Goal: Task Accomplishment & Management: Use online tool/utility

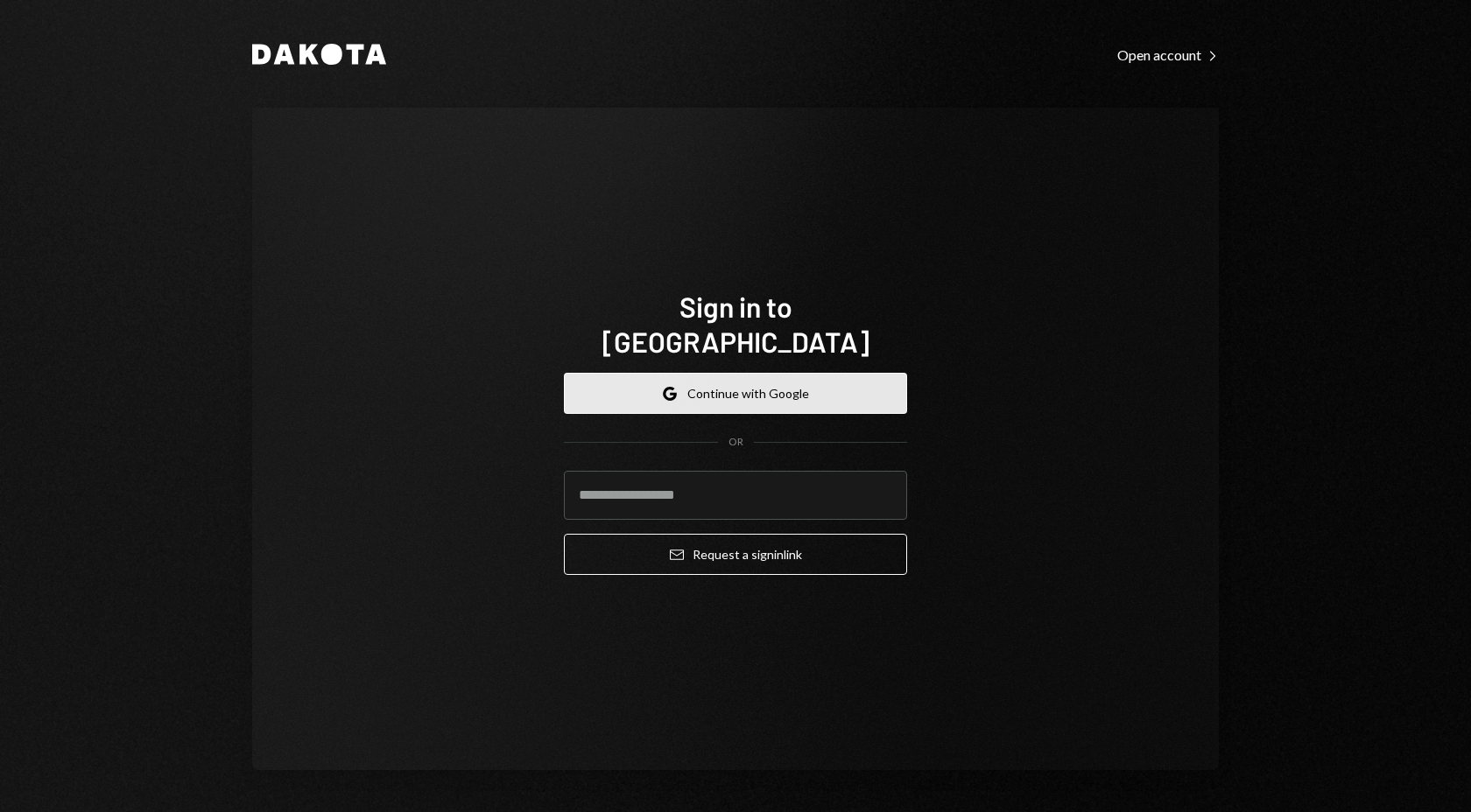
drag, startPoint x: 869, startPoint y: 385, endPoint x: 851, endPoint y: 382, distance: 18.2
click at [869, 385] on button "Google Continue with Google" at bounding box center [735, 393] width 343 height 41
click at [851, 382] on button "Google Continue with Google" at bounding box center [735, 393] width 343 height 41
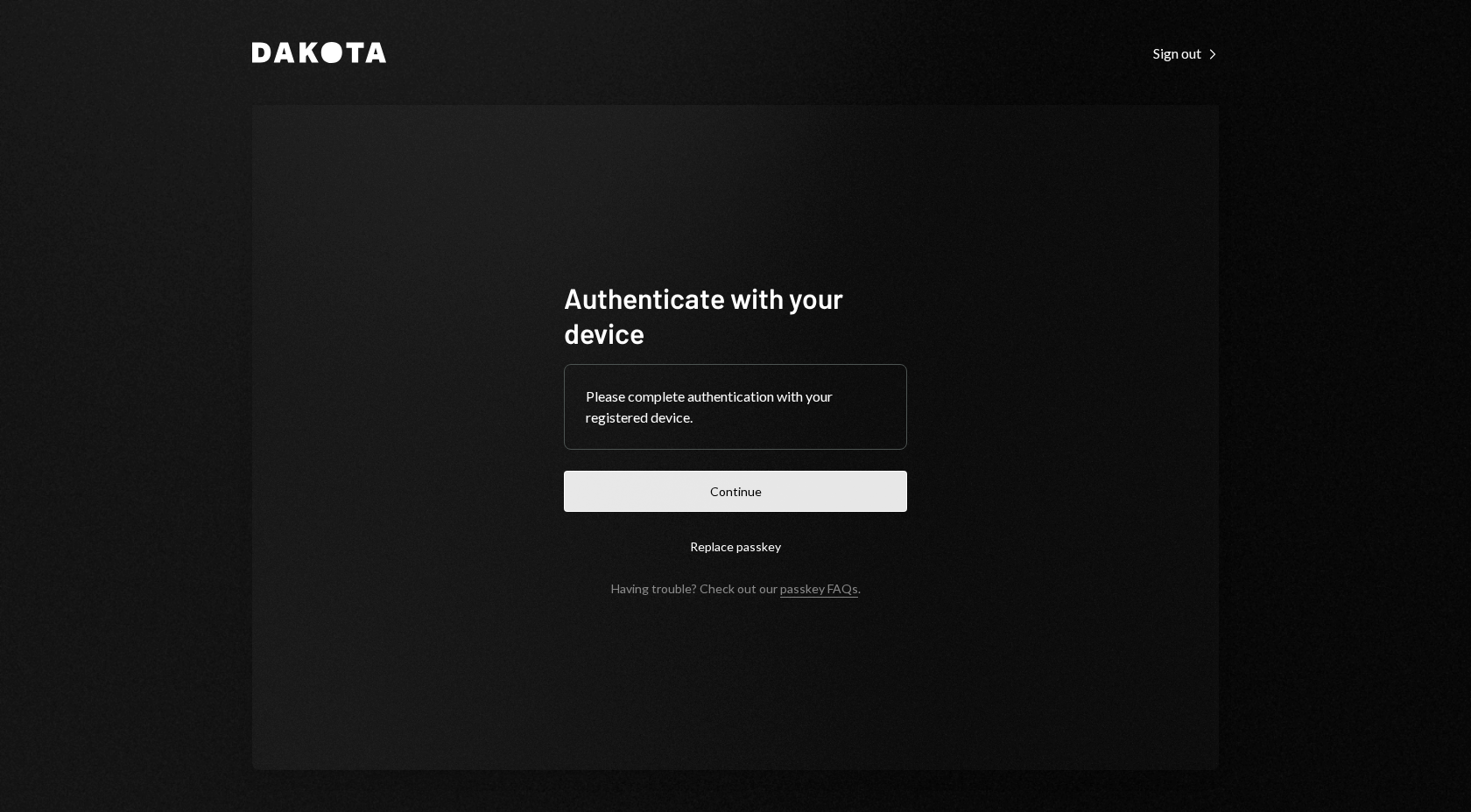
click at [775, 489] on button "Continue" at bounding box center [735, 491] width 343 height 41
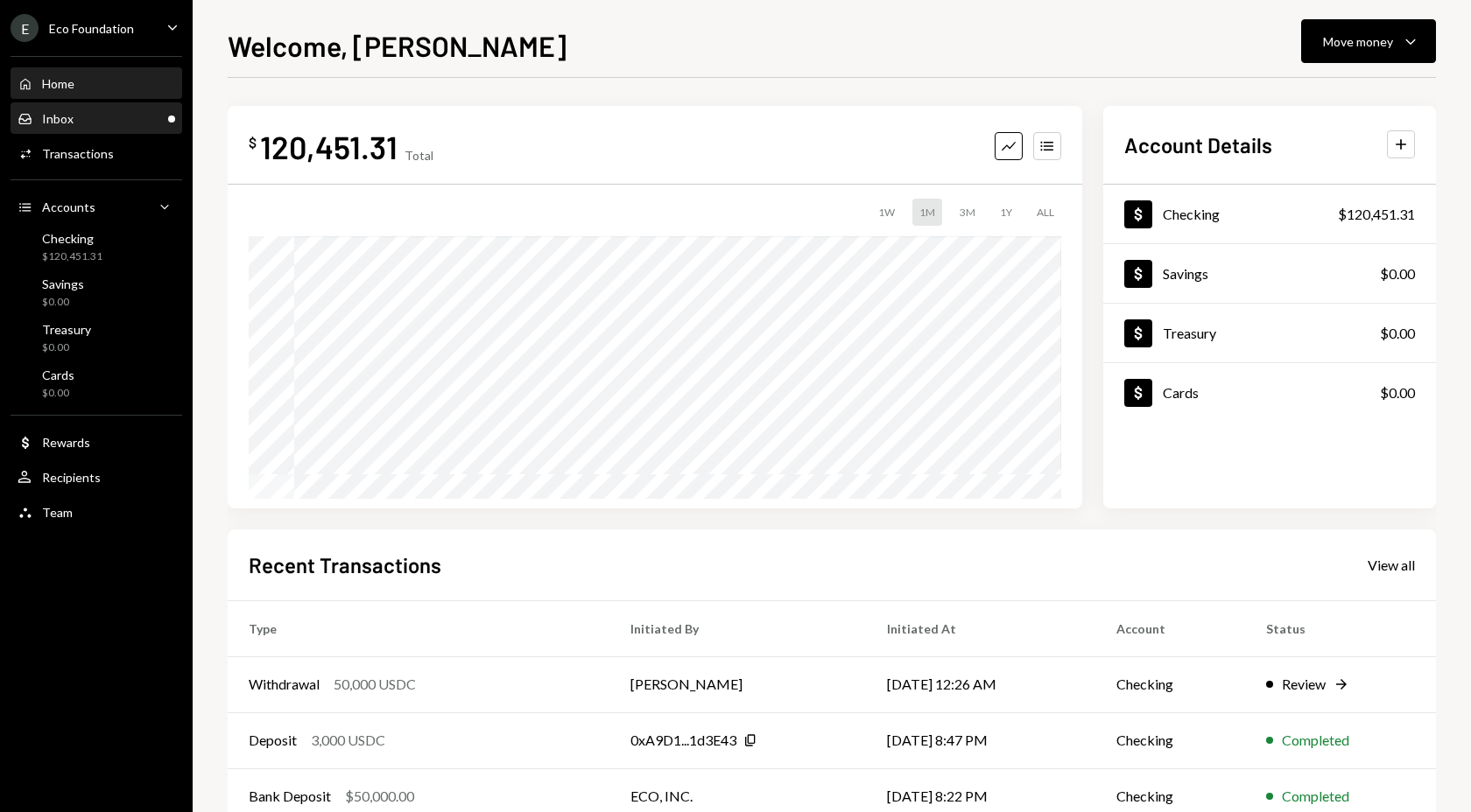
click at [78, 114] on div "Inbox Inbox" at bounding box center [96, 119] width 158 height 16
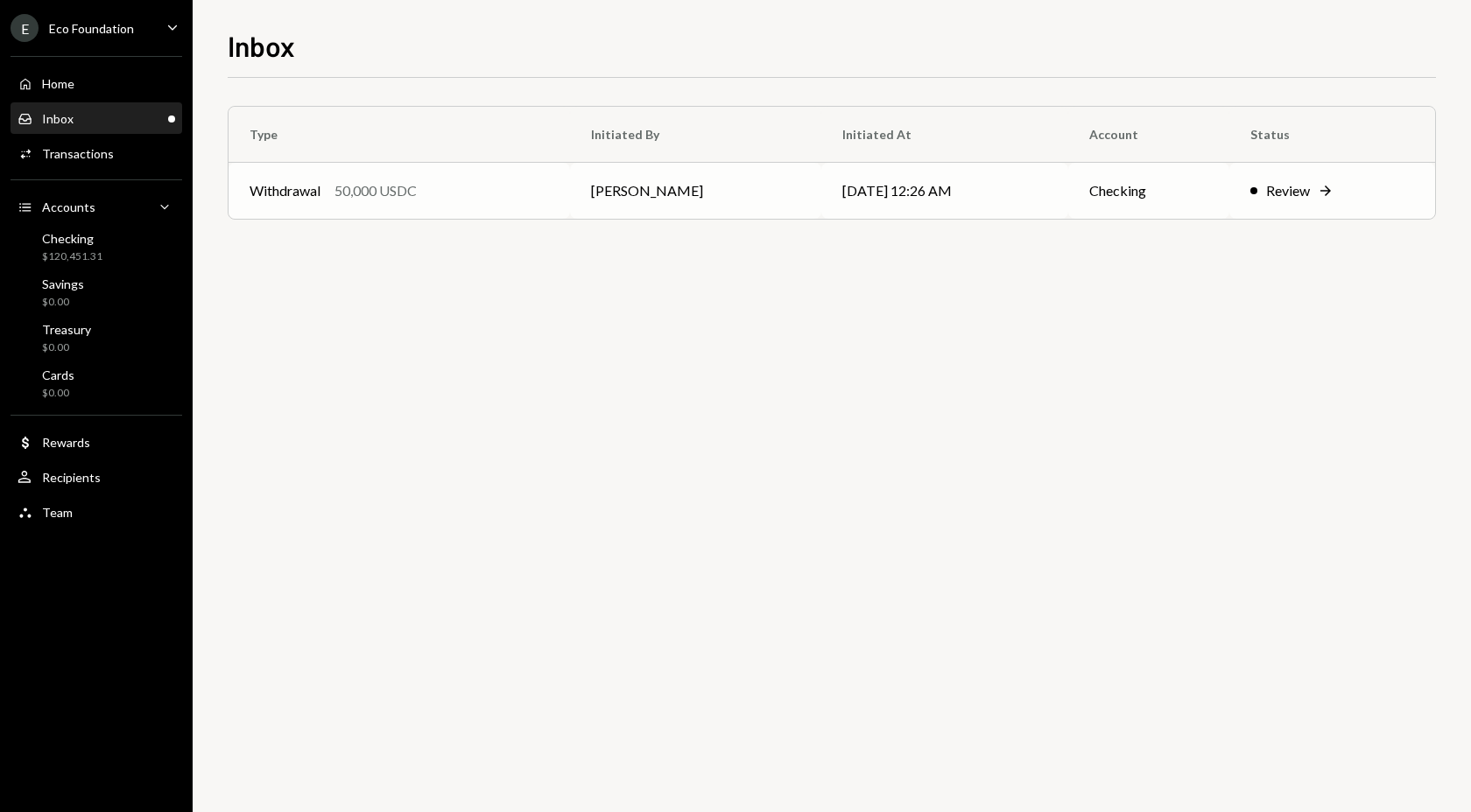
click at [1288, 199] on div "Review" at bounding box center [1287, 191] width 44 height 21
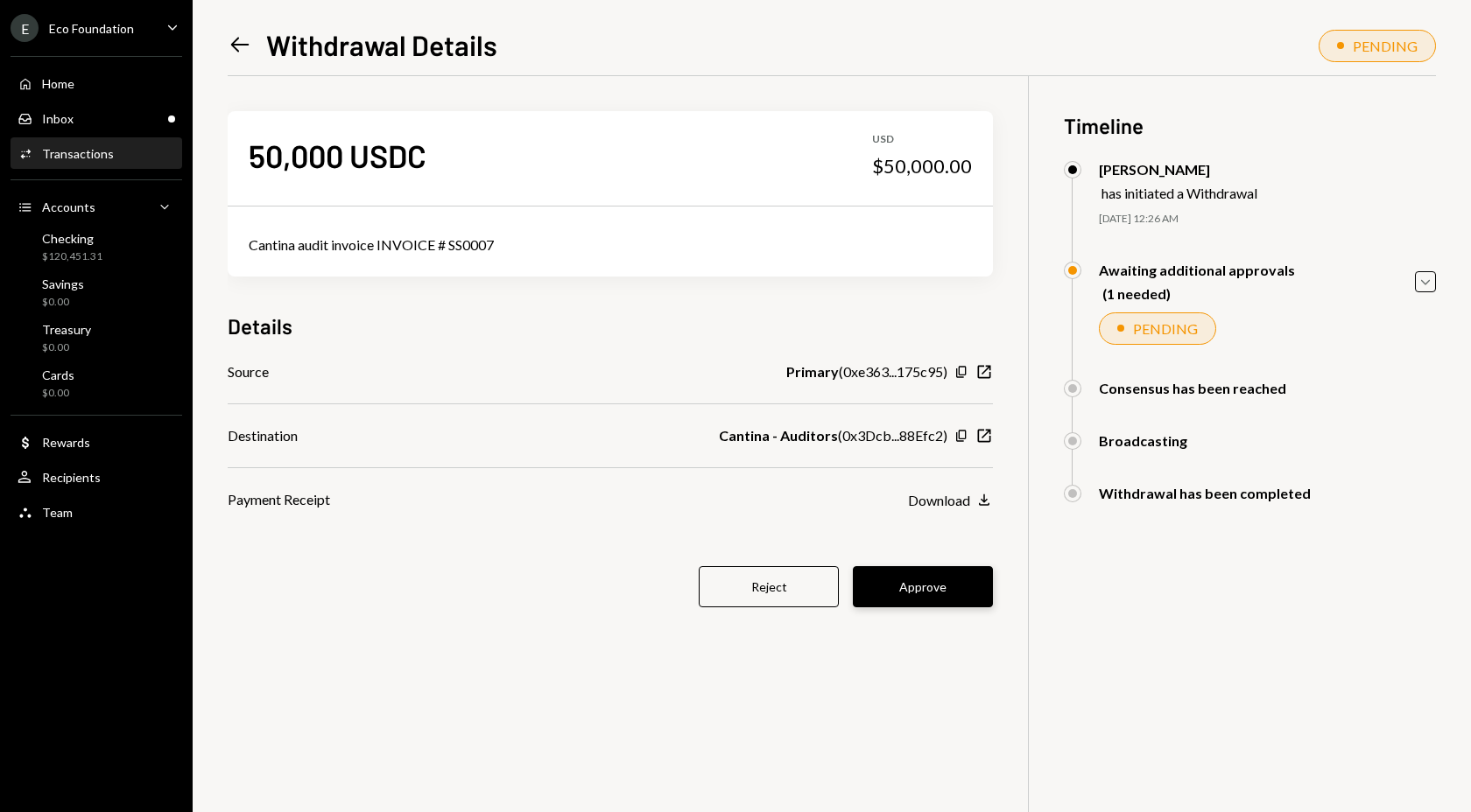
click at [969, 583] on button "Approve" at bounding box center [923, 586] width 140 height 41
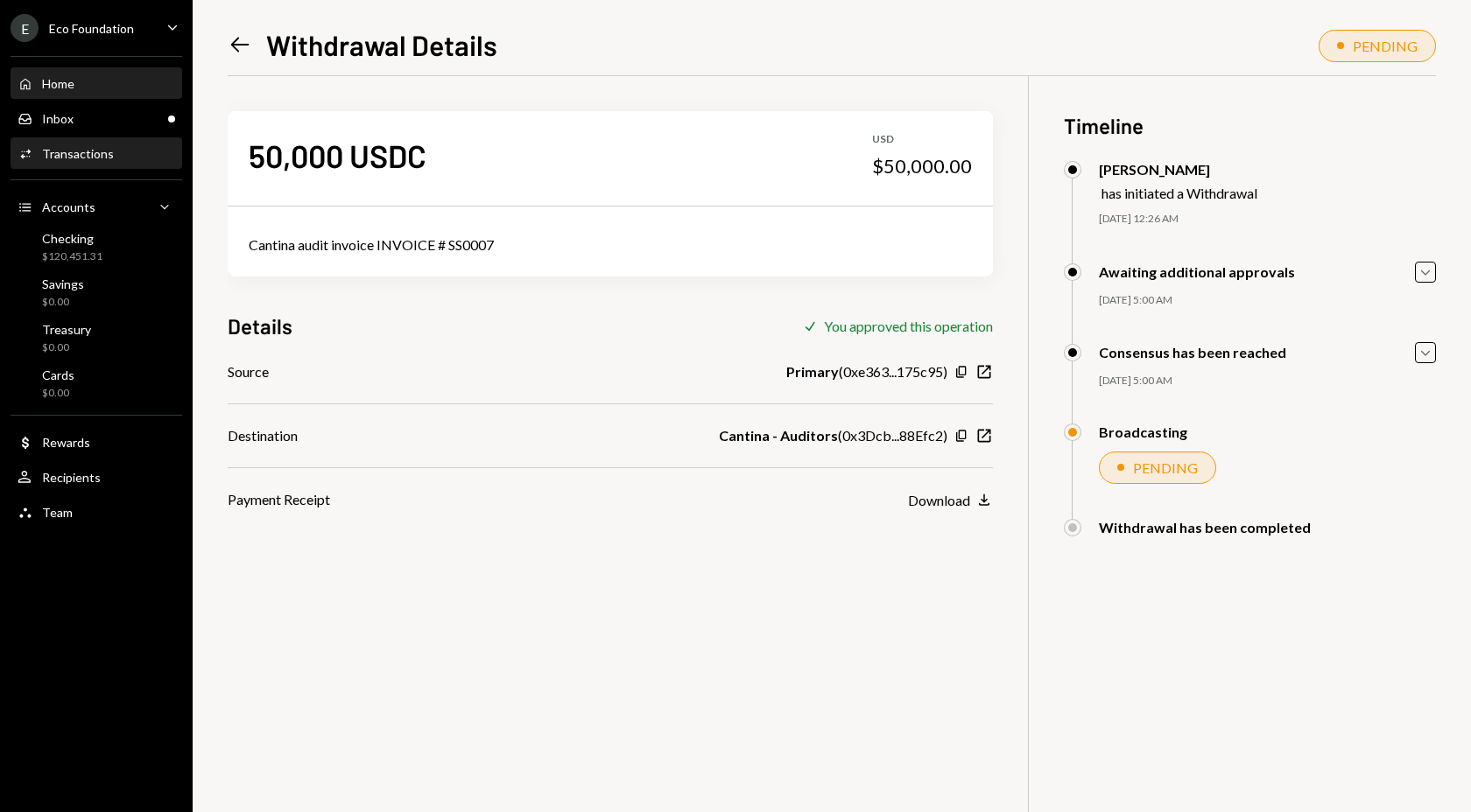
click at [64, 82] on div "Home" at bounding box center [58, 83] width 32 height 15
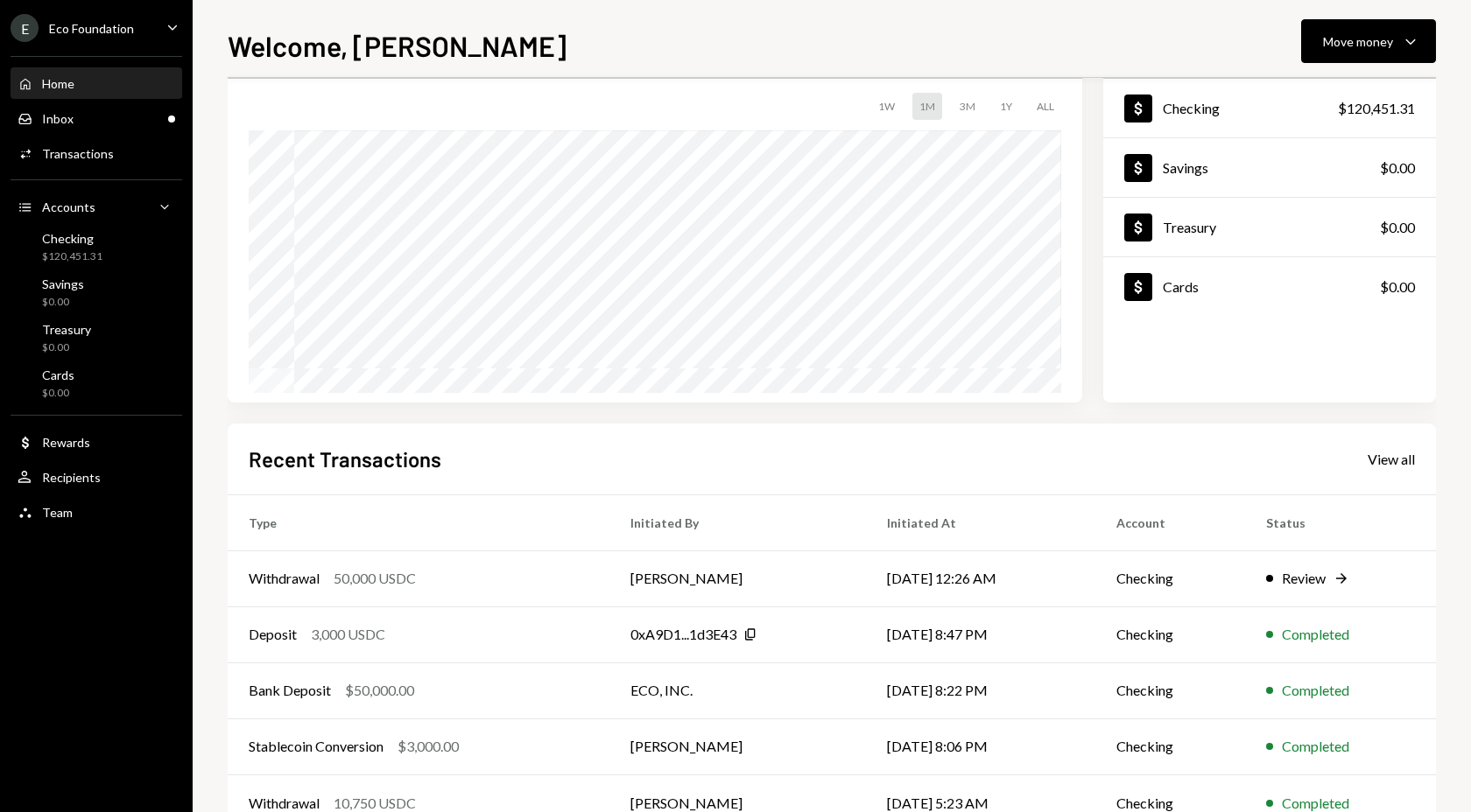
scroll to position [111, 0]
